Goal: Download file/media

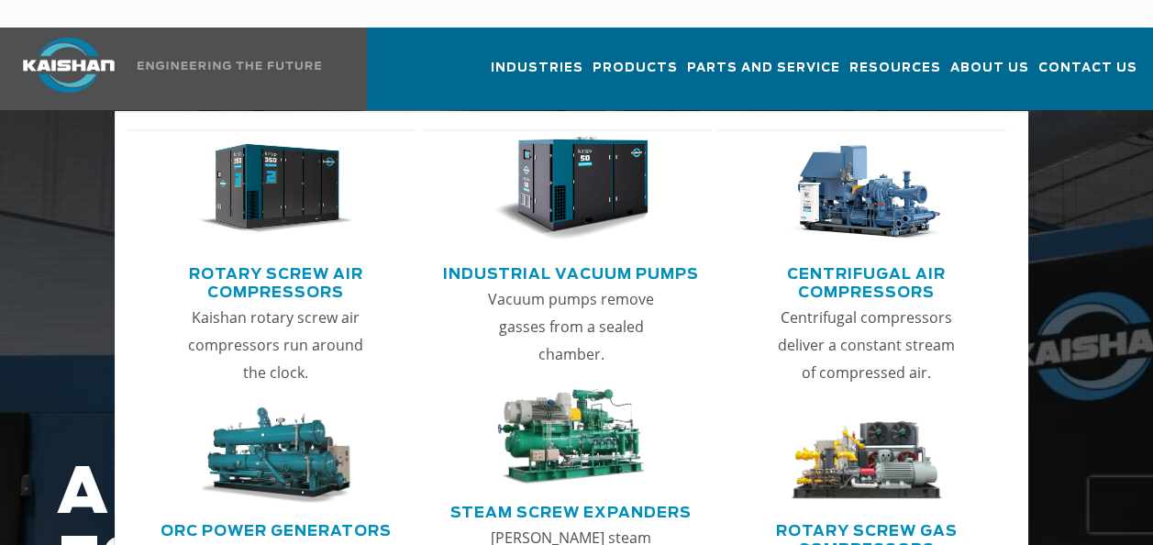
click at [299, 262] on link "Rotary Screw Air Compressors" at bounding box center [276, 281] width 281 height 46
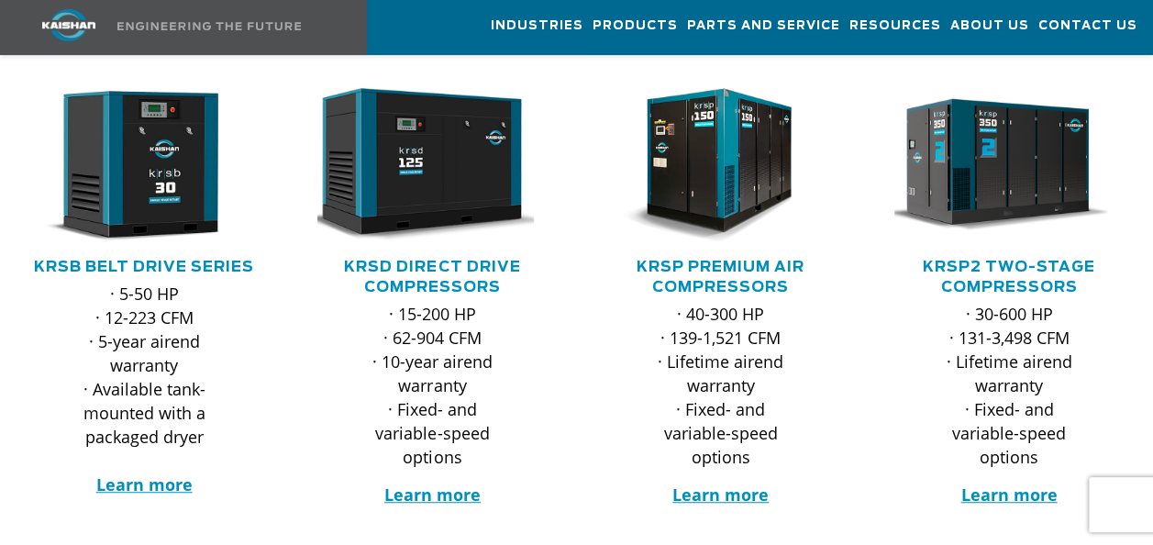
scroll to position [275, 0]
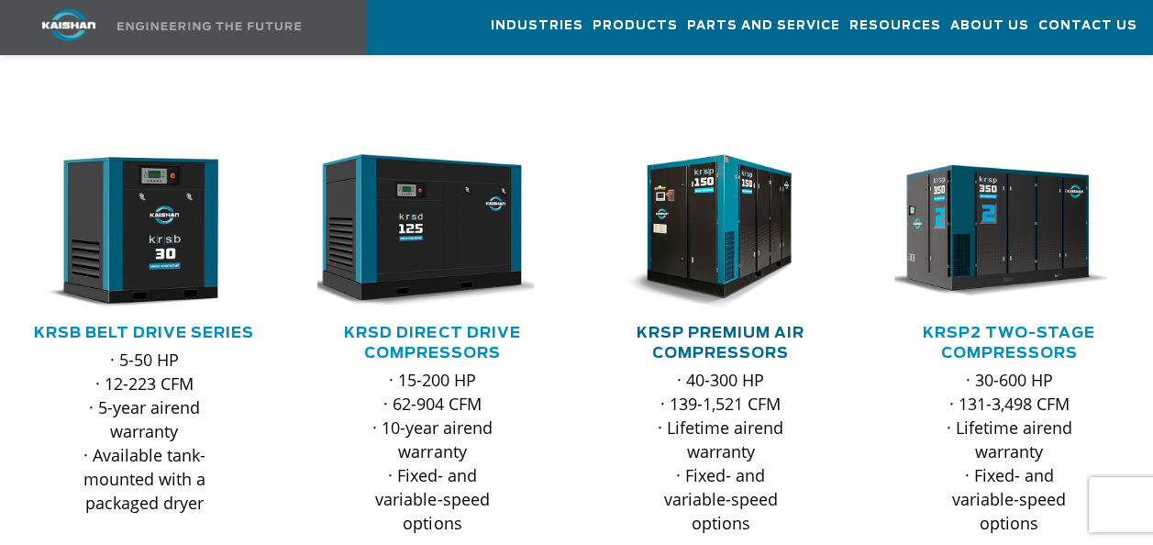
click at [754, 326] on link "KRSP Premium Air Compressors" at bounding box center [720, 343] width 168 height 35
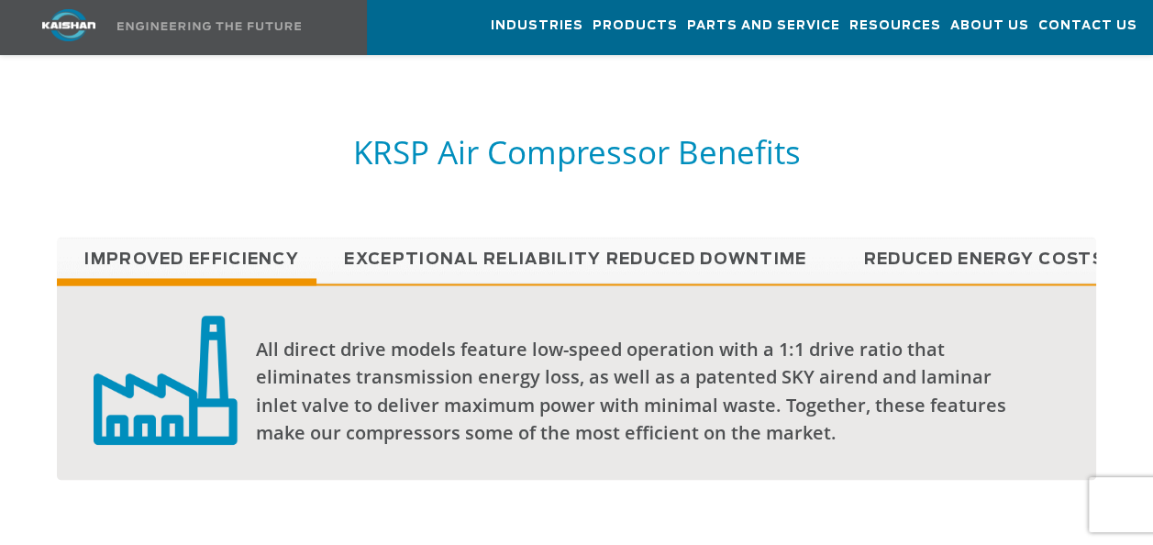
scroll to position [1100, 0]
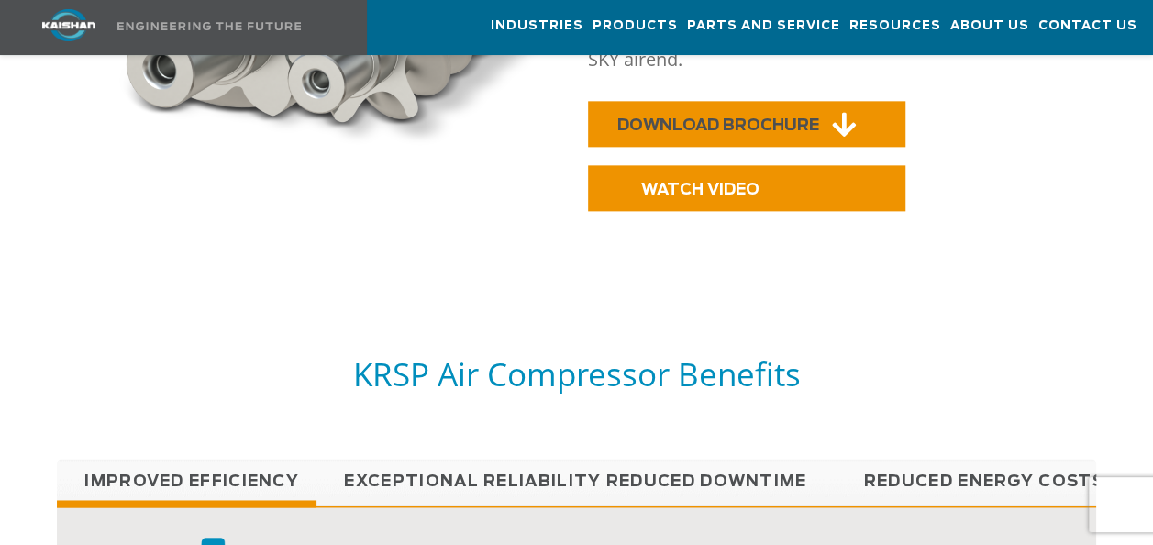
click at [719, 117] on span "DOWNLOAD BROCHURE" at bounding box center [718, 125] width 202 height 16
